Goal: Find specific page/section: Find specific page/section

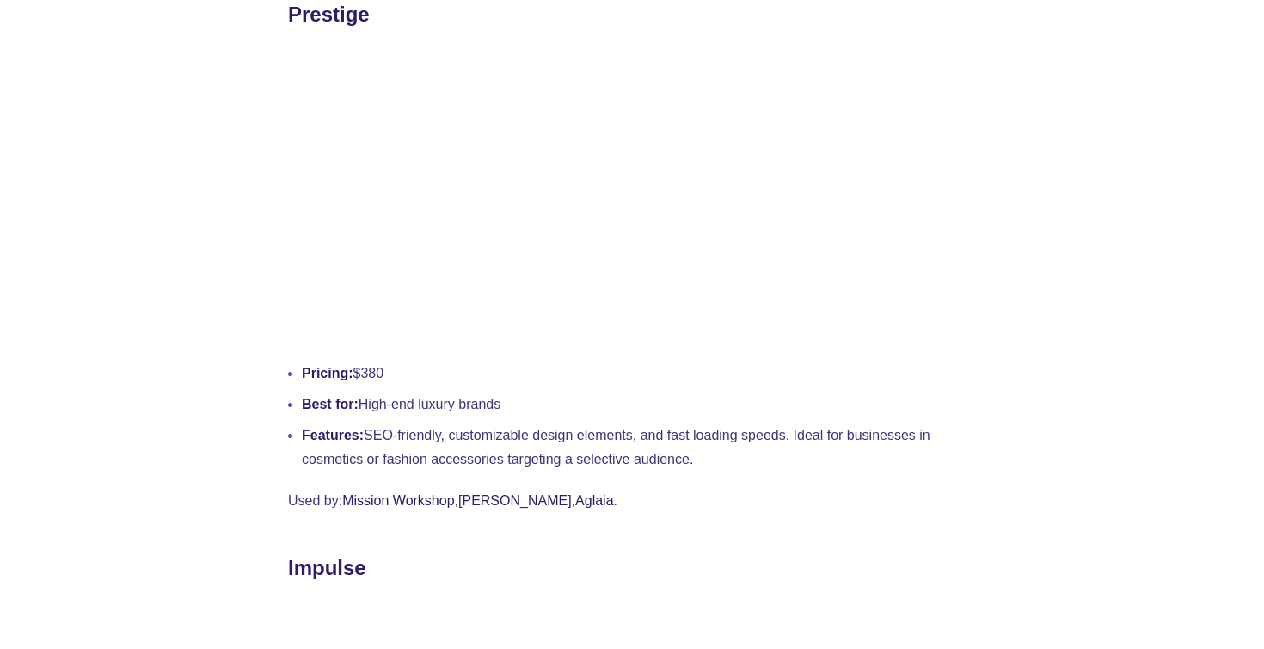
scroll to position [3081, 0]
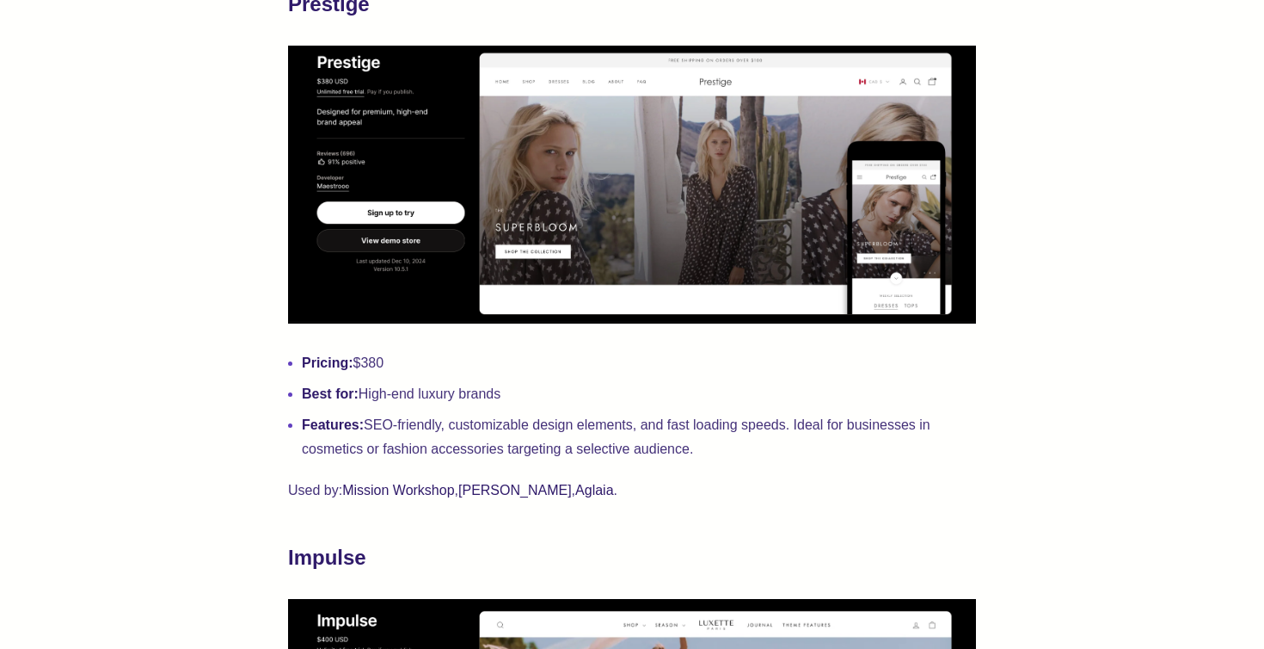
click at [580, 493] on link "Aglaia" at bounding box center [594, 490] width 38 height 15
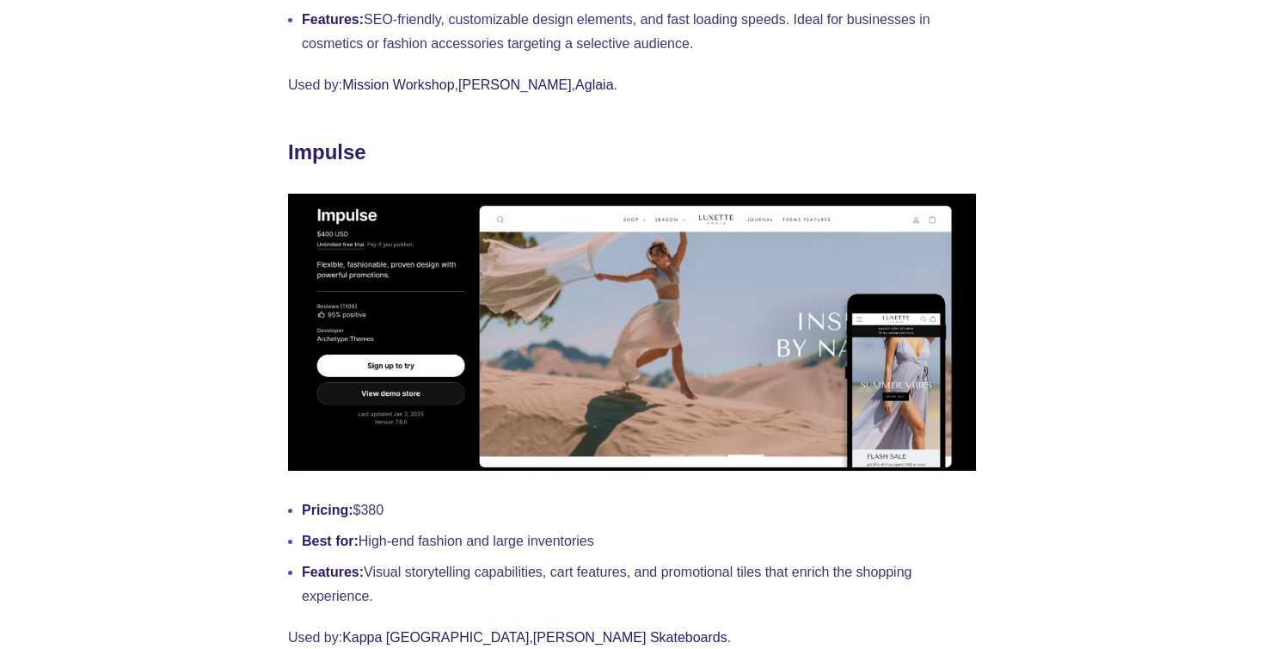
scroll to position [3670, 0]
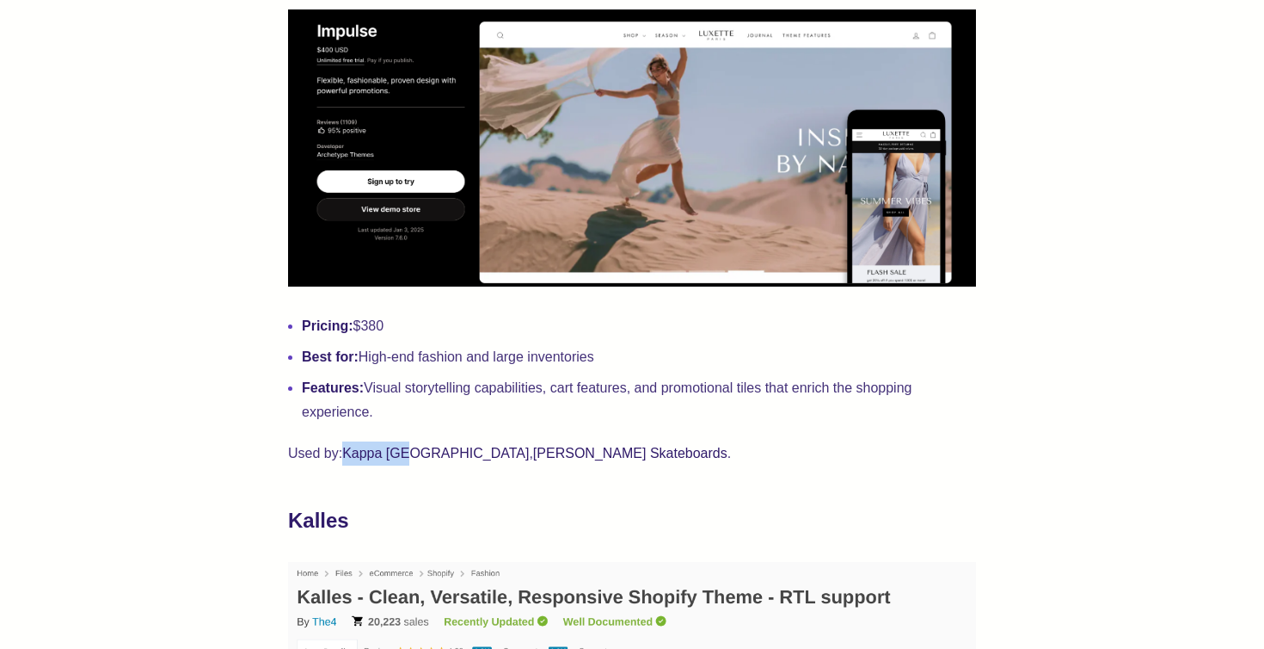
click at [533, 455] on link "[PERSON_NAME] Skateboards" at bounding box center [630, 453] width 194 height 15
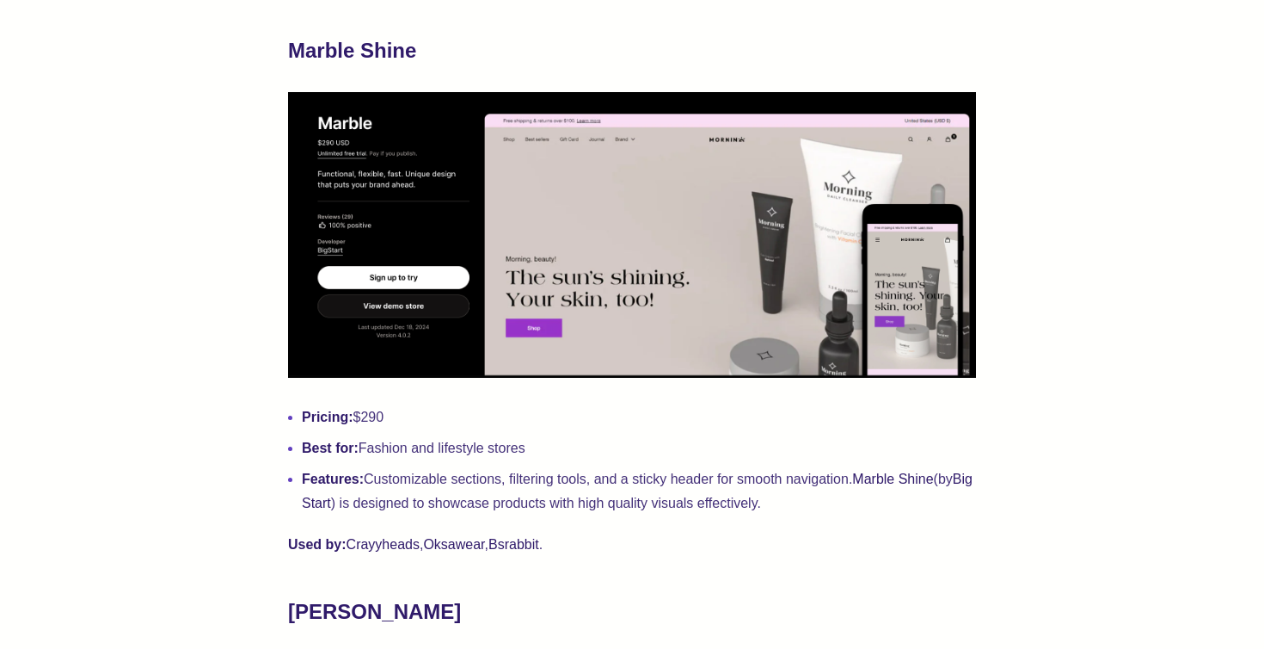
scroll to position [1364, 0]
